Goal: Navigation & Orientation: Find specific page/section

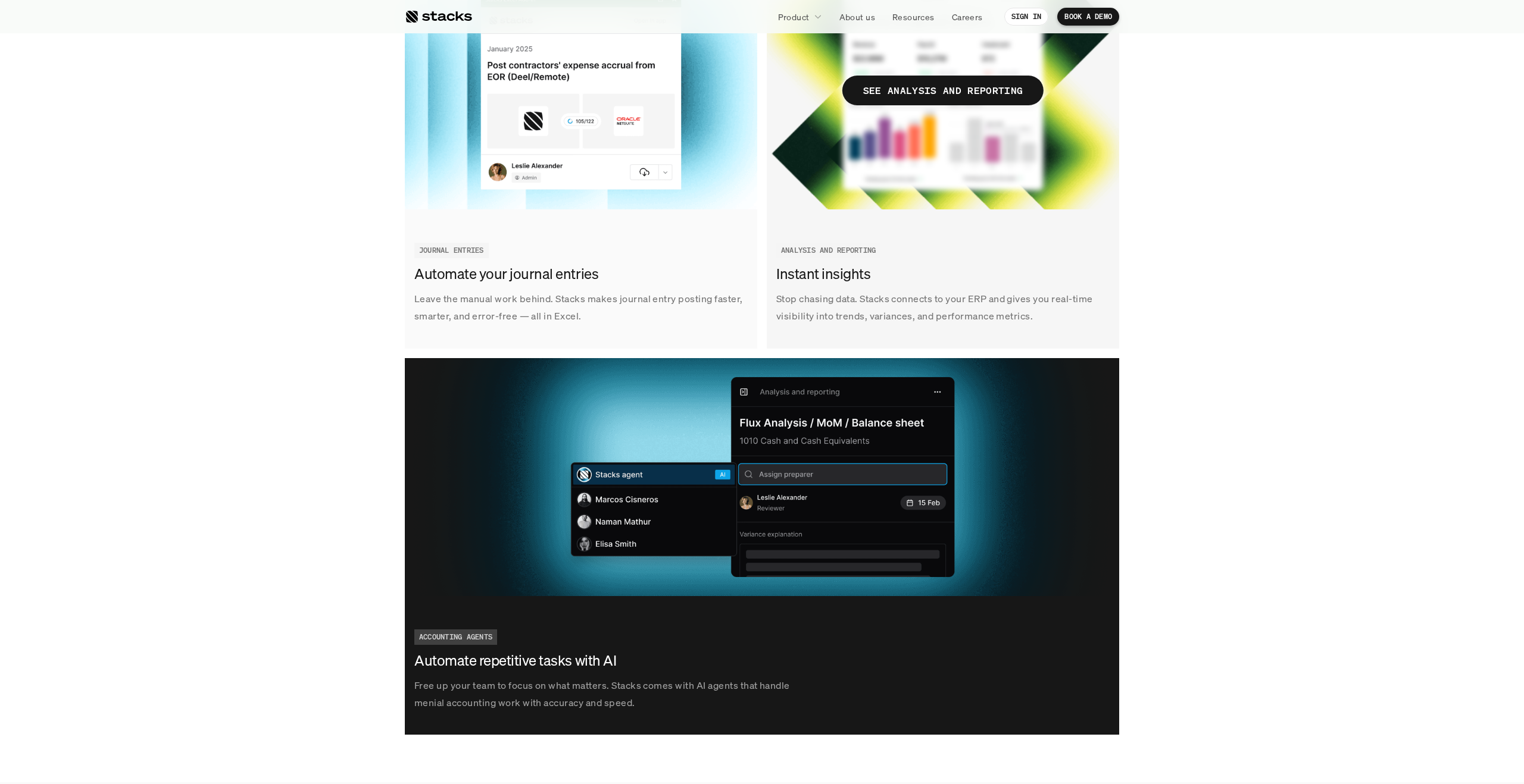
scroll to position [1720, 0]
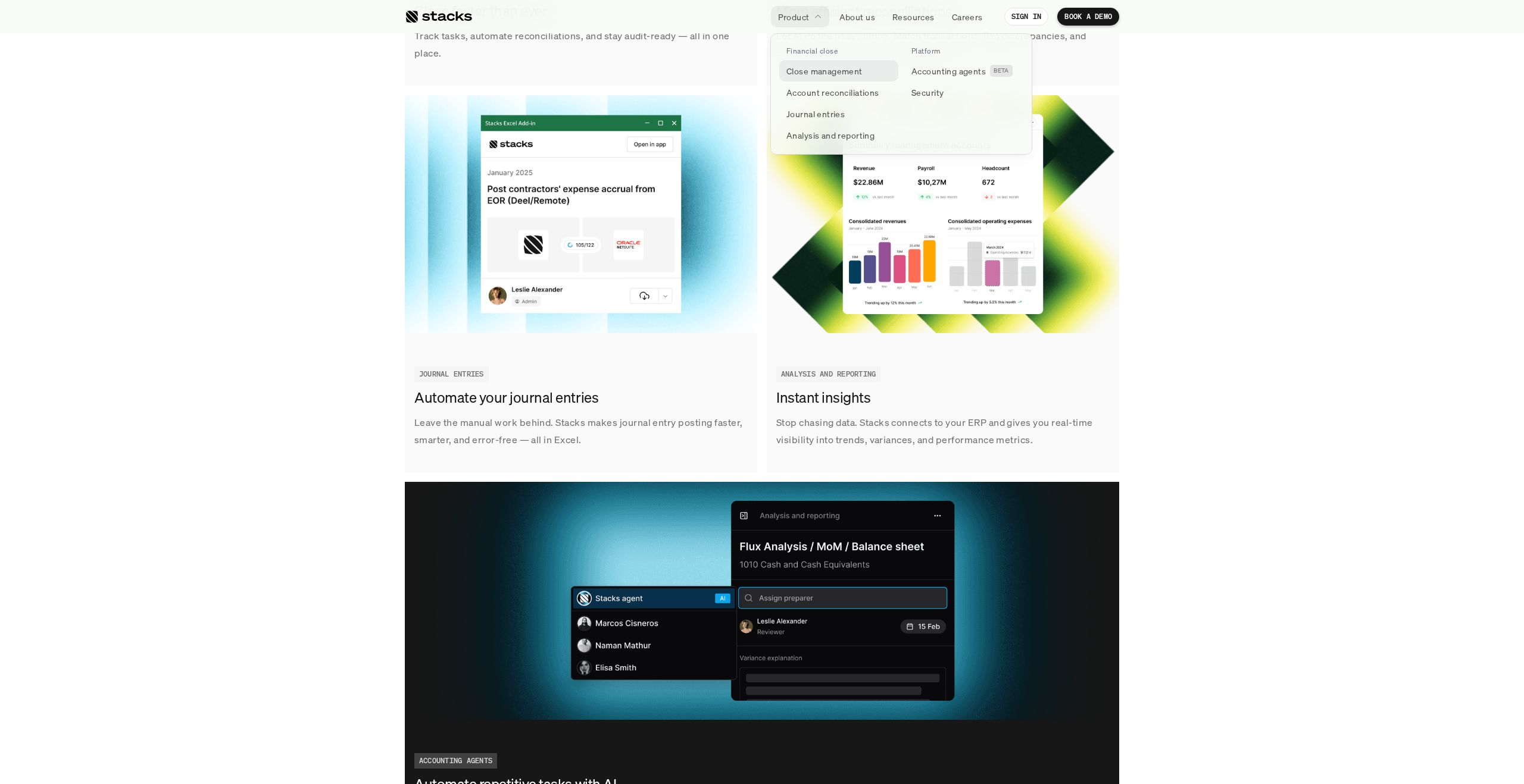
click at [859, 78] on link "Close management" at bounding box center [839, 71] width 119 height 22
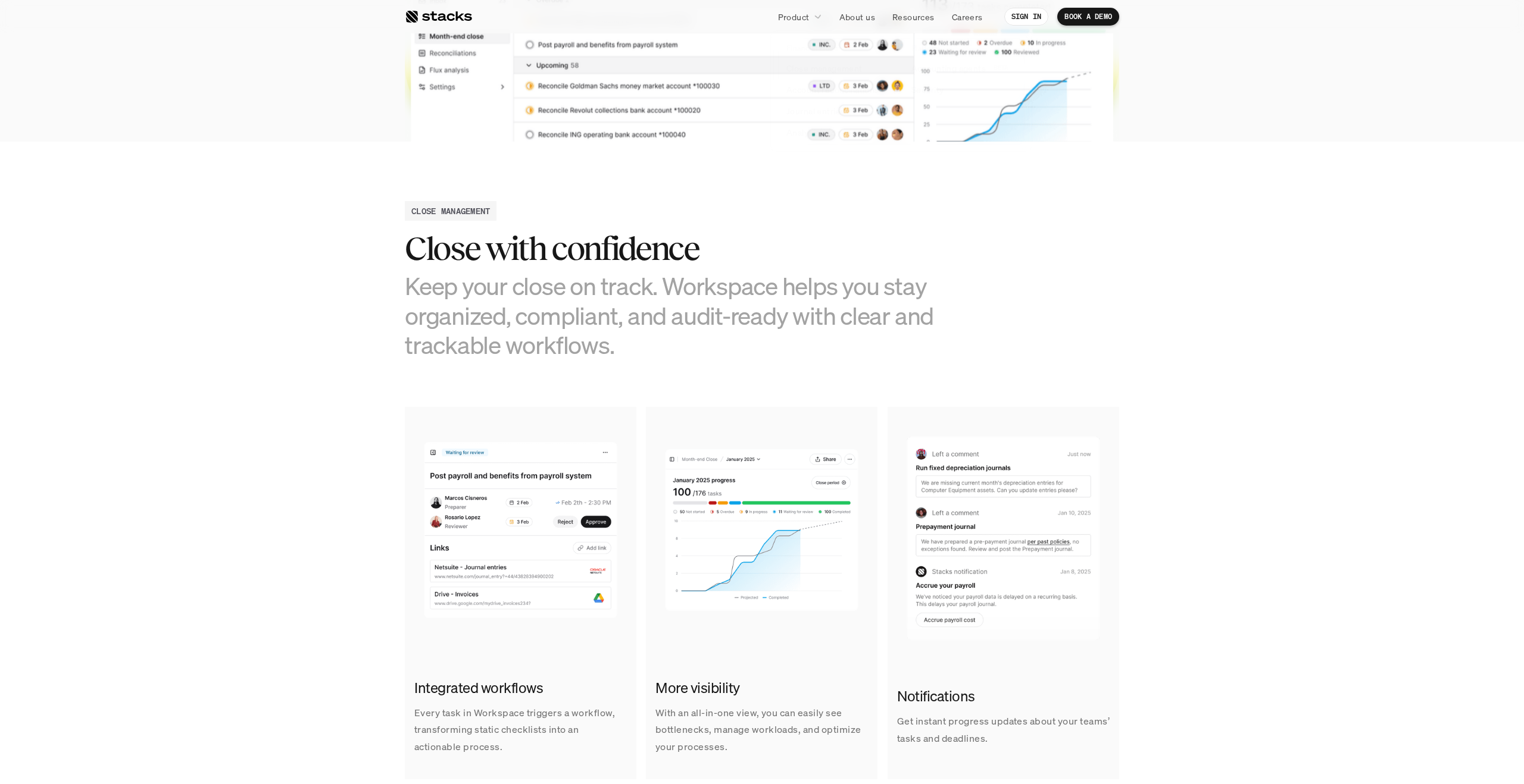
scroll to position [422, 0]
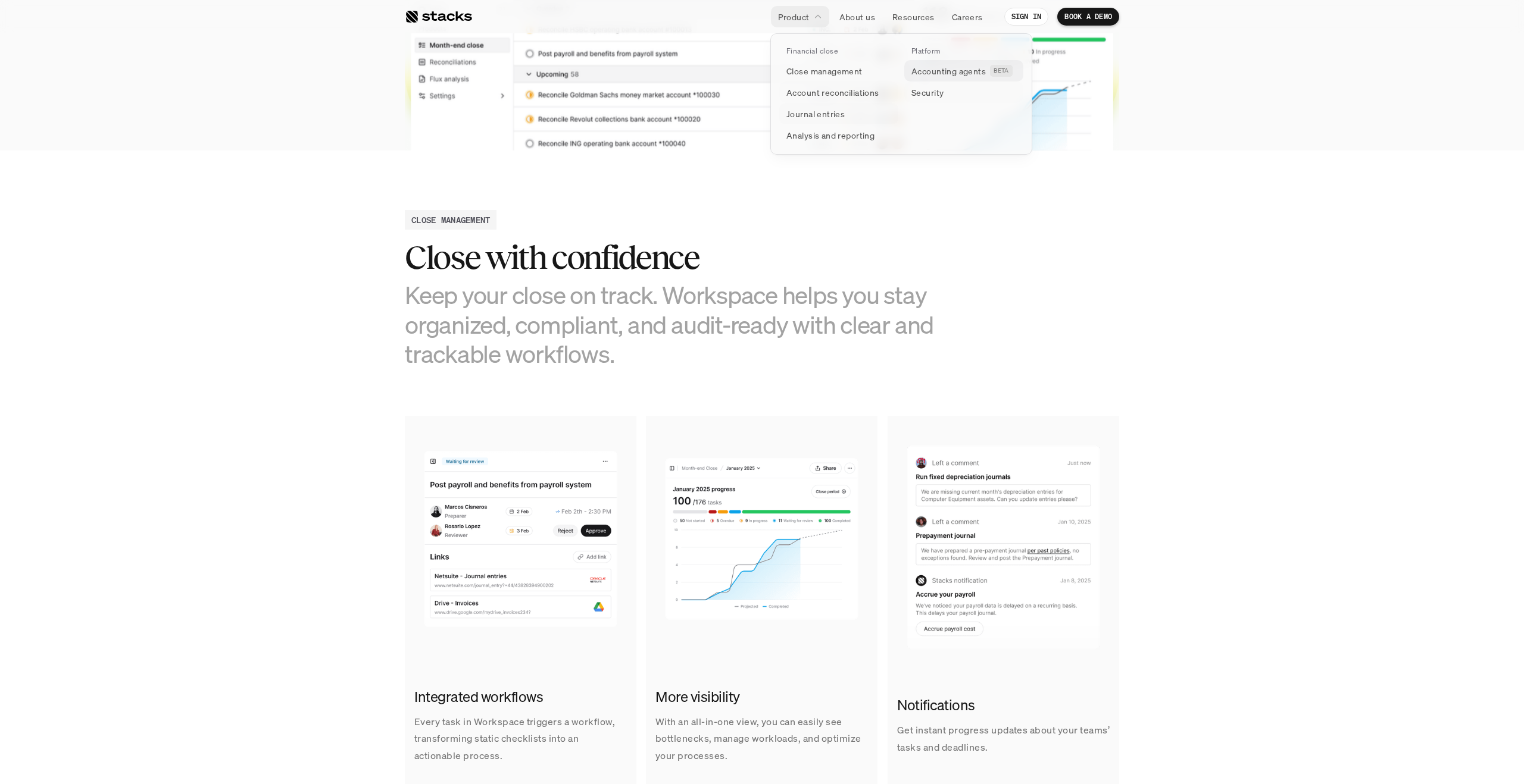
click at [943, 72] on p "Accounting agents" at bounding box center [949, 71] width 74 height 12
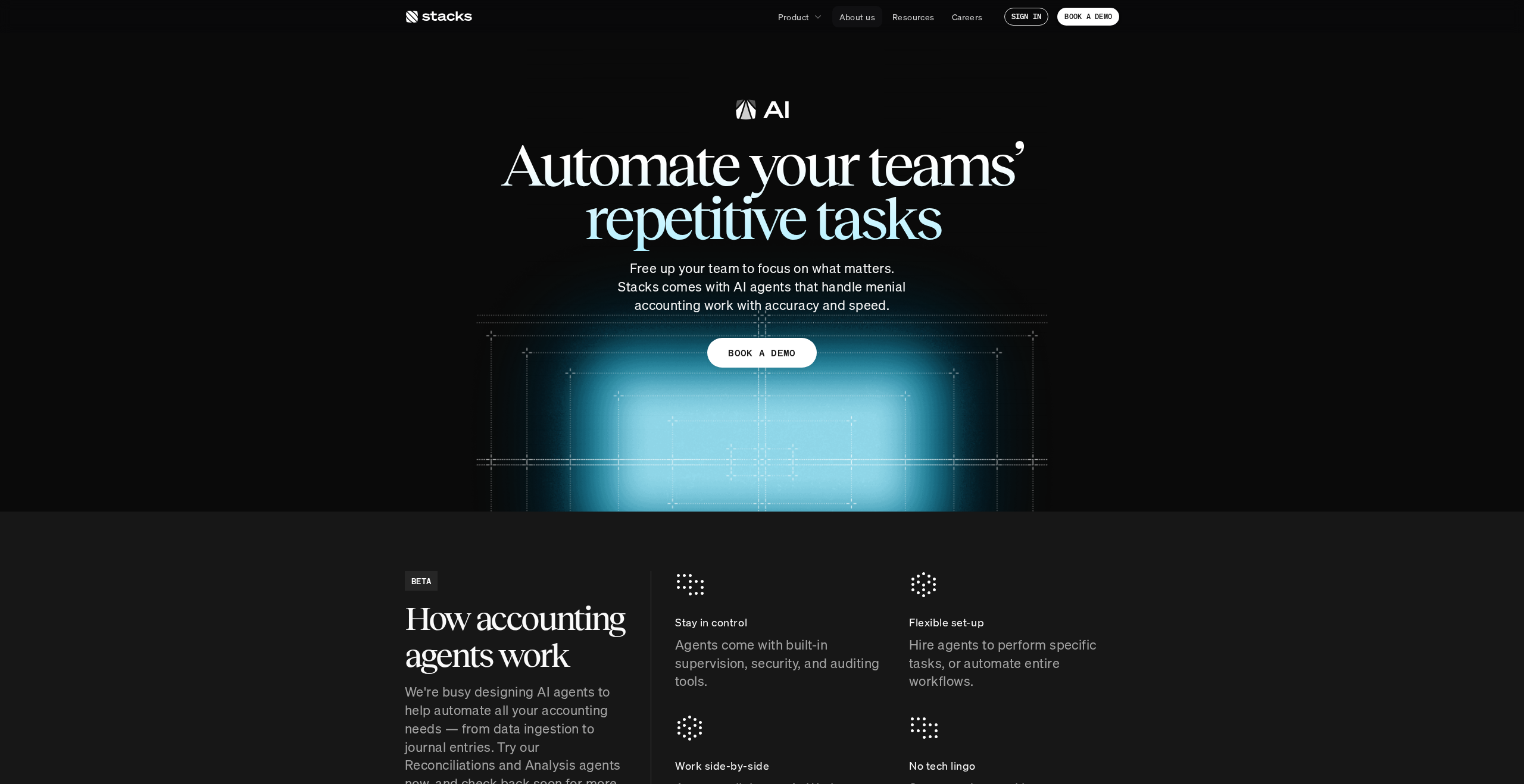
click at [869, 18] on p "About us" at bounding box center [857, 17] width 36 height 12
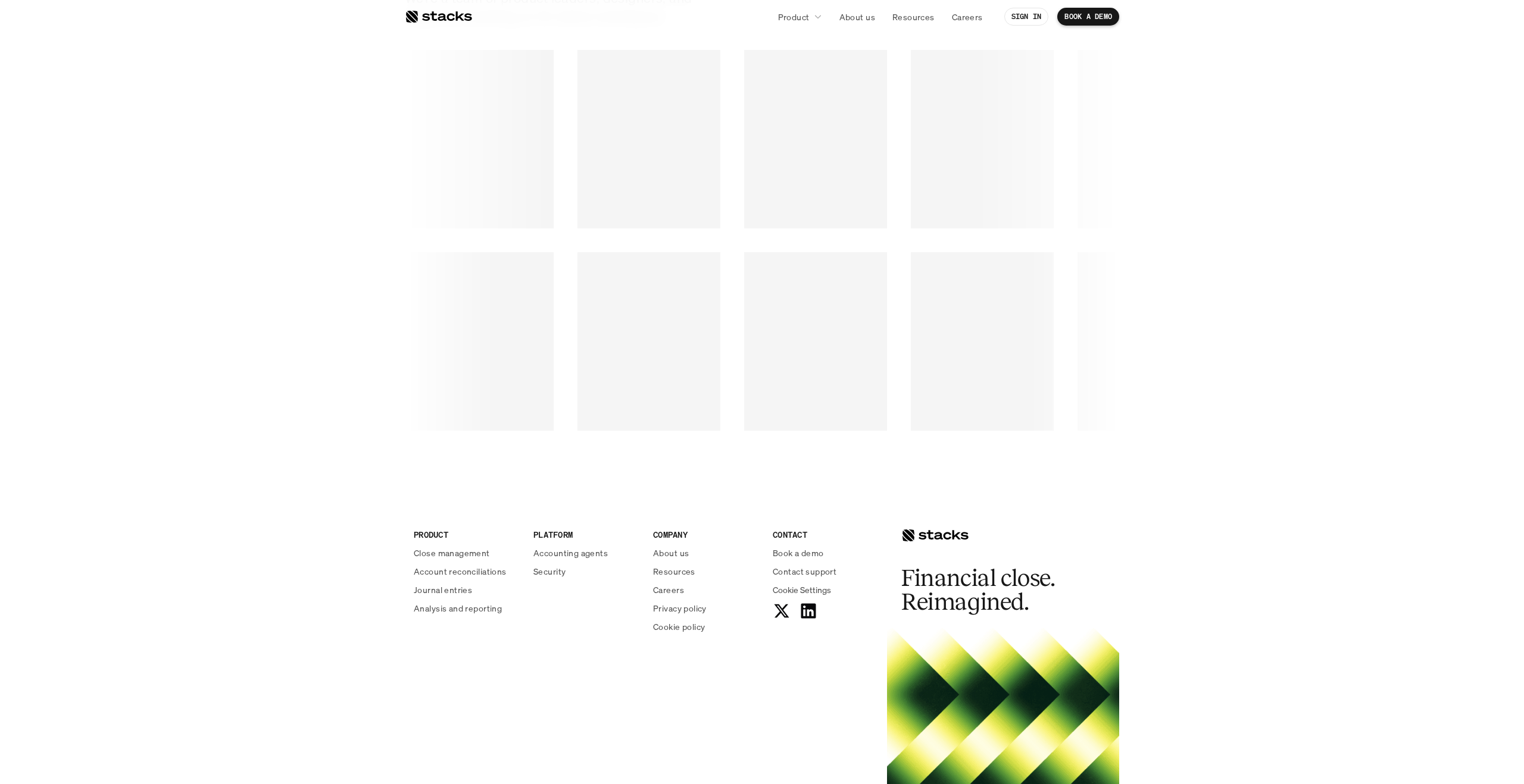
scroll to position [1771, 0]
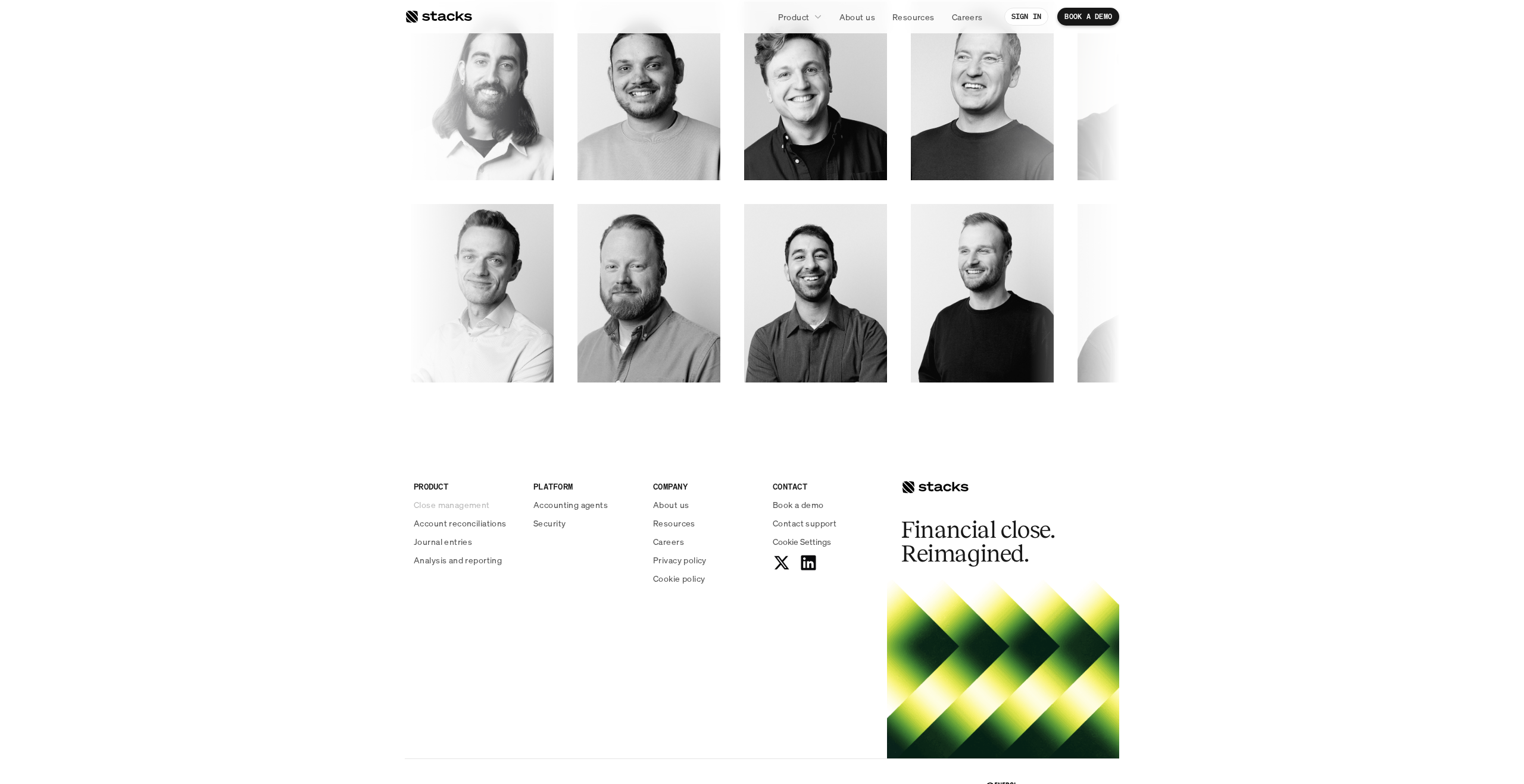
click at [483, 506] on p "Close management" at bounding box center [452, 504] width 76 height 12
